Goal: Task Accomplishment & Management: Manage account settings

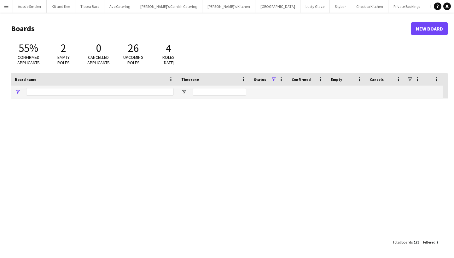
type input "********"
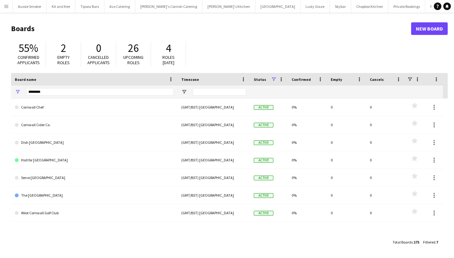
click at [7, 7] on app-icon "Menu" at bounding box center [6, 6] width 5 height 5
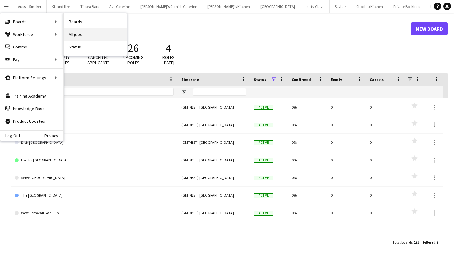
click at [82, 32] on link "All jobs" at bounding box center [95, 34] width 63 height 13
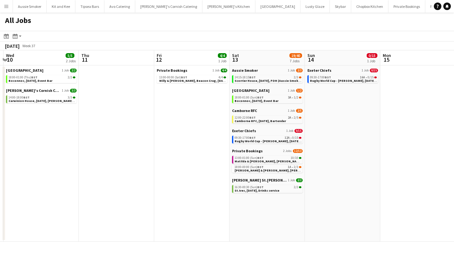
scroll to position [0, 300]
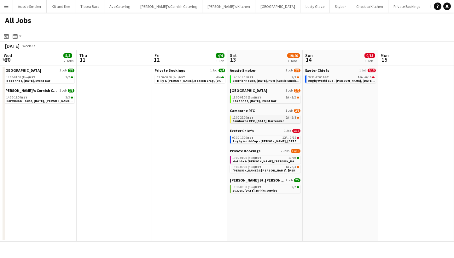
click at [280, 117] on div "12:00-22:00 BST 2A • 2/5" at bounding box center [265, 117] width 67 height 3
click at [278, 169] on span "Olivia & James, Cubert, 13th September" at bounding box center [278, 171] width 92 height 4
click at [280, 79] on span "Scorrier House, 13th September, FOH (Aussie Smoker)" at bounding box center [266, 81] width 68 height 4
click at [282, 139] on div "09:30-17:00 BST 12A • 0/15" at bounding box center [265, 137] width 67 height 3
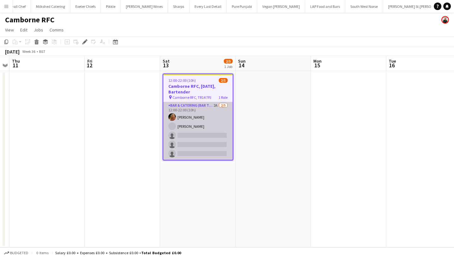
scroll to position [0, 609]
click at [200, 133] on app-card-role "Bar & Catering (Bar Tender) 2A 2/5 12:00-22:00 (10h) Katie Harpur Rohan Wingham…" at bounding box center [197, 131] width 69 height 58
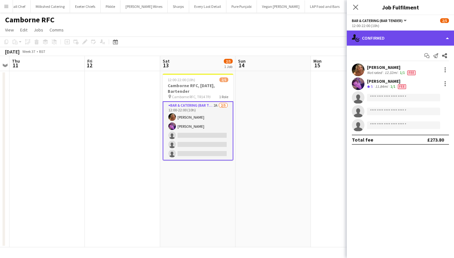
click at [384, 34] on div "single-neutral-actions-check-2 Confirmed" at bounding box center [400, 38] width 107 height 15
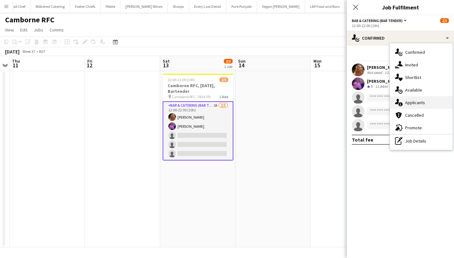
click at [414, 96] on div "single-neutral-actions-information Applicants" at bounding box center [421, 102] width 62 height 13
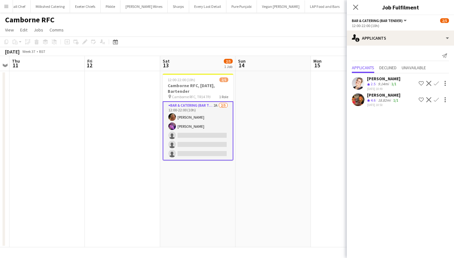
click at [439, 98] on button "Confirm" at bounding box center [436, 100] width 8 height 8
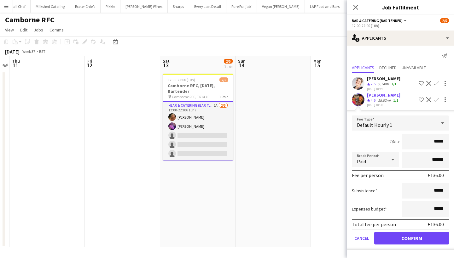
type input "******"
click at [420, 234] on button "Confirm" at bounding box center [411, 238] width 75 height 13
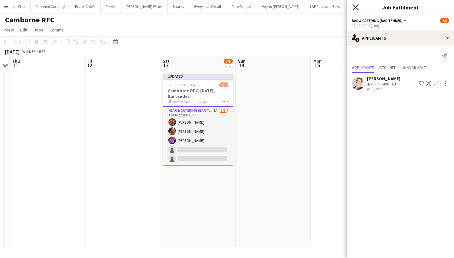
click at [356, 8] on icon at bounding box center [355, 7] width 6 height 6
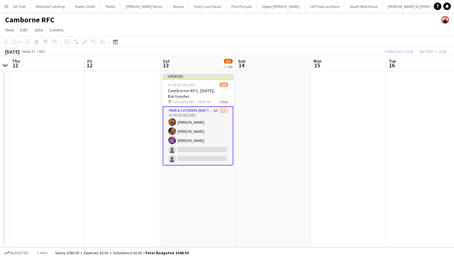
click at [397, 50] on div "Publish 1 job Revert 1 job" at bounding box center [415, 52] width 77 height 8
click at [397, 50] on button "Publish 1 job" at bounding box center [399, 52] width 34 height 8
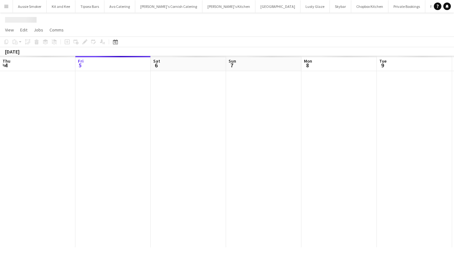
scroll to position [0, 216]
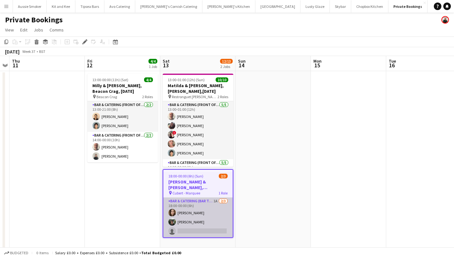
click at [212, 215] on app-card-role "Bar & Catering (Bar Tender) 1A 2/3 18:00-00:00 (6h) Ellie McCready James Munro …" at bounding box center [197, 218] width 69 height 40
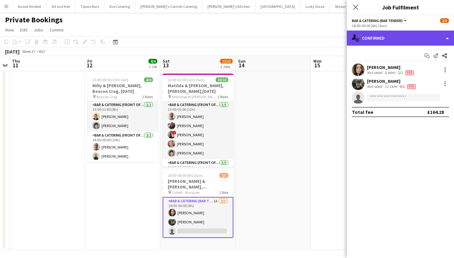
click at [402, 37] on div "single-neutral-actions-check-2 Confirmed" at bounding box center [400, 38] width 107 height 15
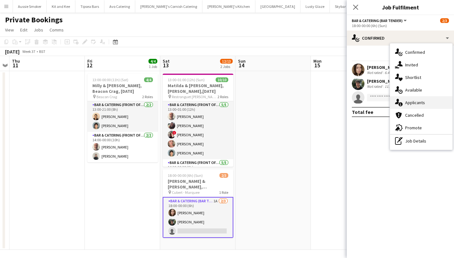
click at [416, 97] on div "single-neutral-actions-information Applicants" at bounding box center [421, 102] width 62 height 13
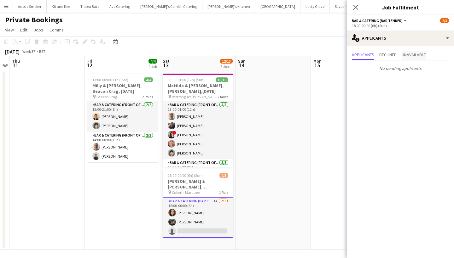
click at [412, 53] on span "Unavailable" at bounding box center [413, 55] width 24 height 4
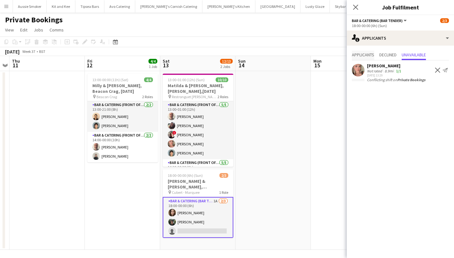
click at [368, 54] on span "Applicants" at bounding box center [363, 55] width 22 height 4
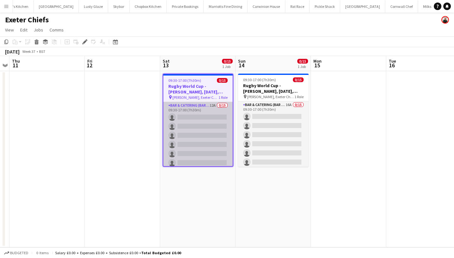
click at [187, 146] on app-card-role "Bar & Catering (Bar Tender) 12A 0/15 09:30-17:00 (7h30m) single-neutral-actions…" at bounding box center [197, 176] width 69 height 149
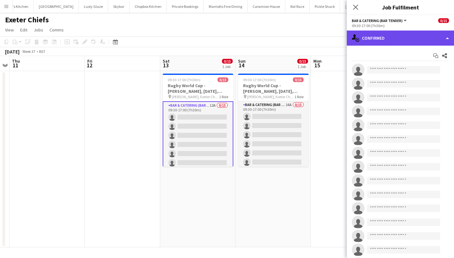
click at [387, 35] on div "single-neutral-actions-check-2 Confirmed" at bounding box center [400, 38] width 107 height 15
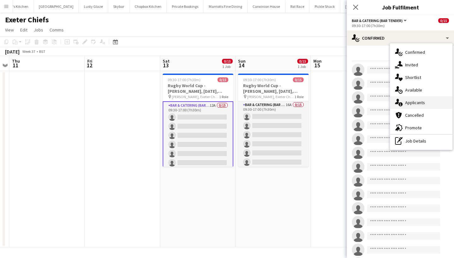
click at [427, 108] on div "single-neutral-actions-information Applicants" at bounding box center [421, 102] width 62 height 13
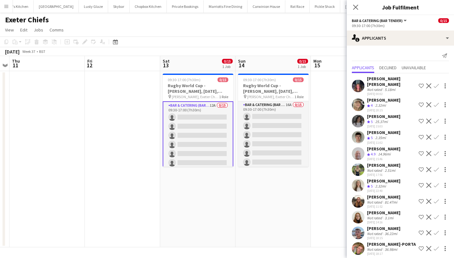
click at [436, 83] on app-icon "Confirm" at bounding box center [436, 85] width 5 height 5
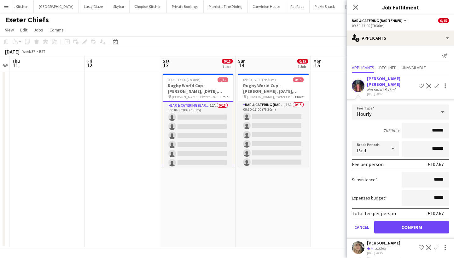
type input "******"
click at [424, 222] on button "Confirm" at bounding box center [411, 227] width 75 height 13
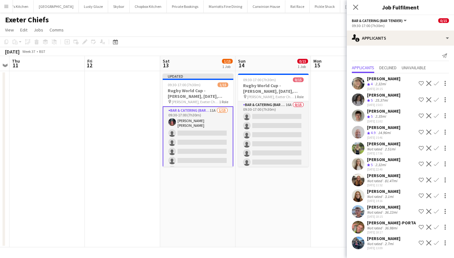
click at [435, 82] on app-icon "Confirm" at bounding box center [436, 83] width 5 height 5
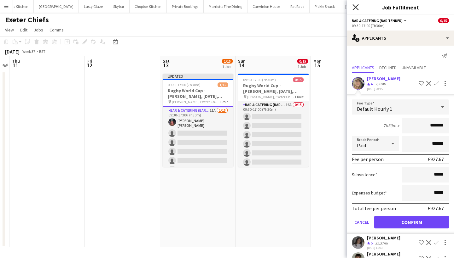
type input "*******"
click at [356, 8] on icon at bounding box center [355, 7] width 6 height 6
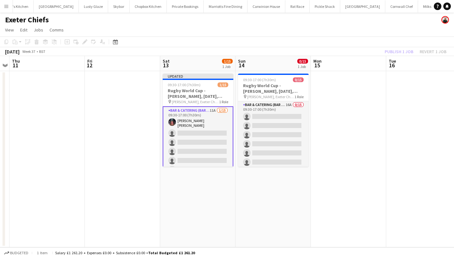
click at [431, 49] on div "Publish 1 job Revert 1 job" at bounding box center [415, 52] width 77 height 8
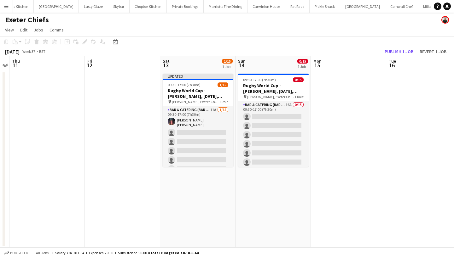
click at [431, 49] on button "Revert 1 job" at bounding box center [433, 52] width 32 height 8
